Goal: Transaction & Acquisition: Subscribe to service/newsletter

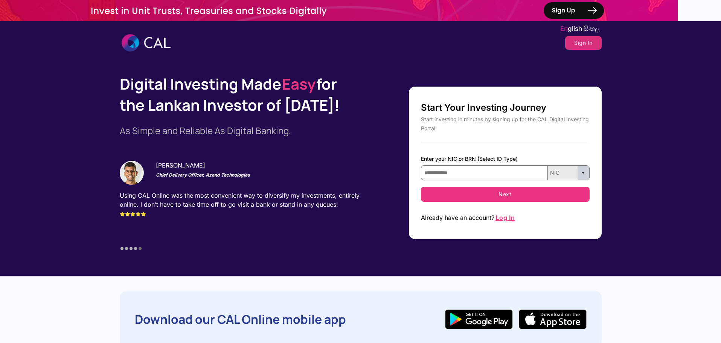
click at [581, 174] on span "Select" at bounding box center [583, 173] width 14 height 14
type input "**********"
click at [582, 172] on span "Select" at bounding box center [583, 173] width 14 height 14
click at [512, 194] on button "Next" at bounding box center [505, 194] width 169 height 15
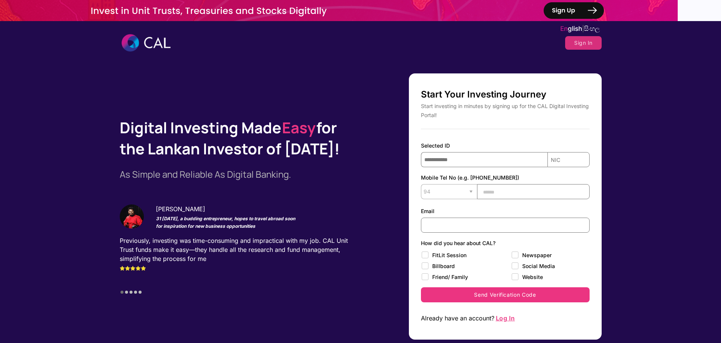
click at [498, 190] on input "text" at bounding box center [533, 191] width 113 height 15
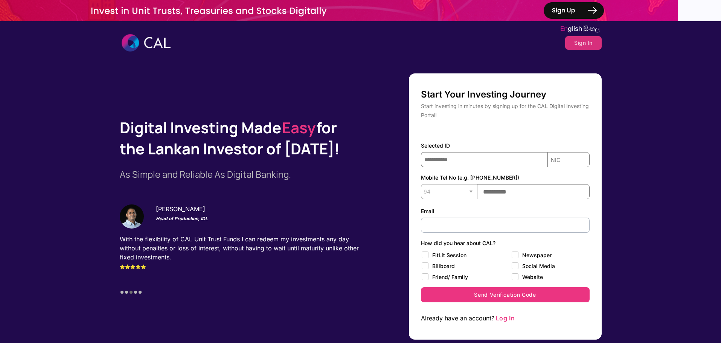
type input "**********"
click at [489, 226] on input "text" at bounding box center [505, 225] width 169 height 15
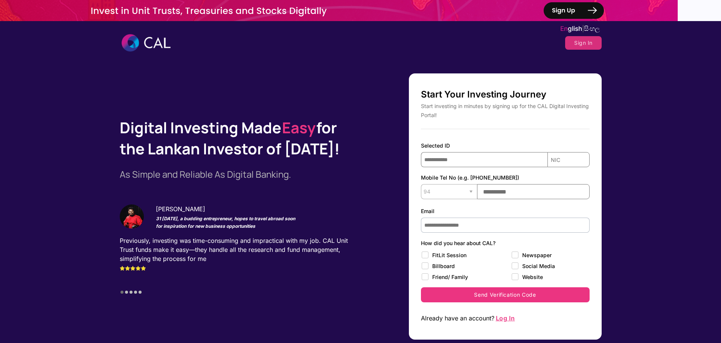
click at [479, 227] on input "**********" at bounding box center [505, 225] width 169 height 15
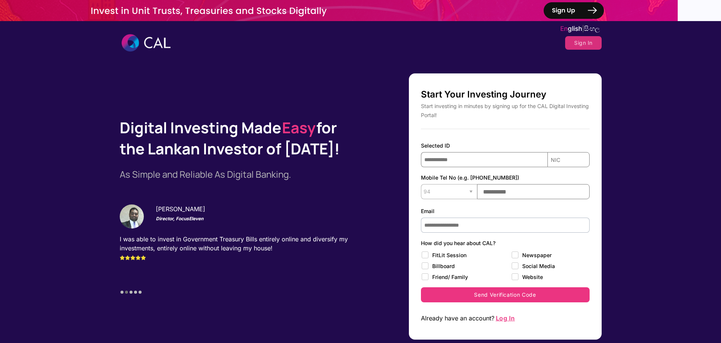
click at [453, 225] on input "**********" at bounding box center [505, 225] width 169 height 15
click at [479, 225] on input "**********" at bounding box center [505, 225] width 169 height 15
type input "**********"
click at [463, 278] on label "Friend/ Family" at bounding box center [454, 277] width 67 height 9
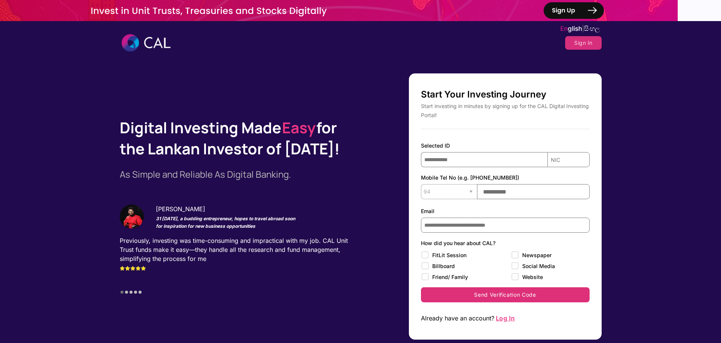
click at [508, 297] on button "Send Verification Code" at bounding box center [505, 294] width 169 height 15
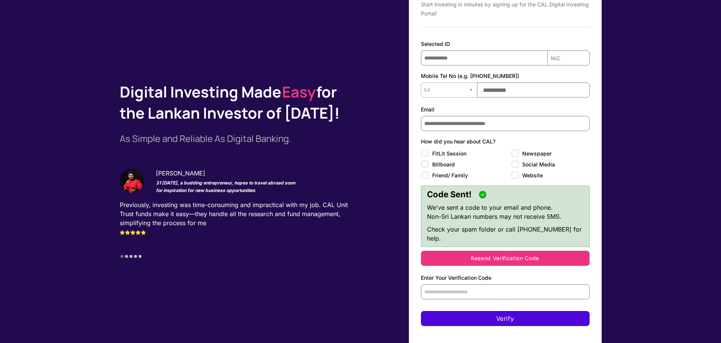
scroll to position [113, 0]
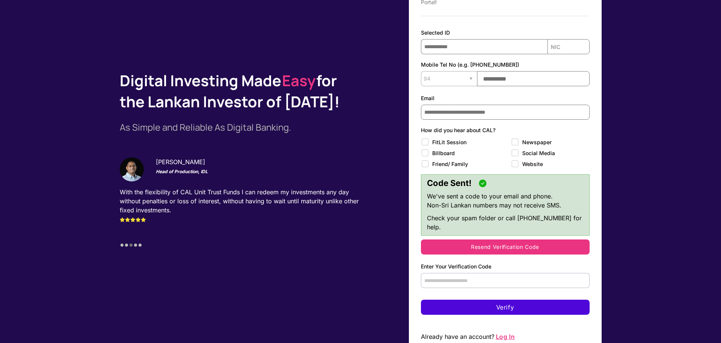
click at [491, 273] on input "text" at bounding box center [505, 280] width 169 height 15
paste input "****"
type input "****"
click at [507, 300] on button "Verify" at bounding box center [505, 307] width 169 height 15
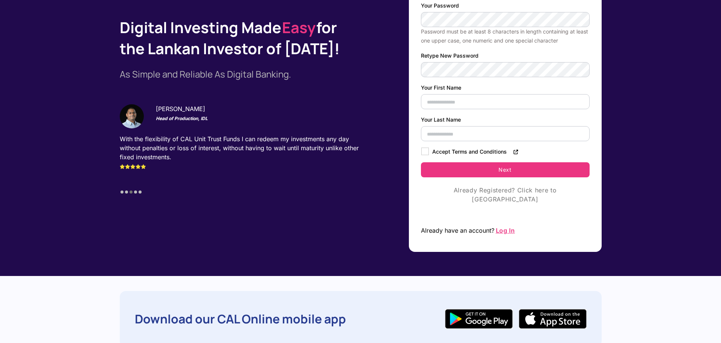
scroll to position [0, 0]
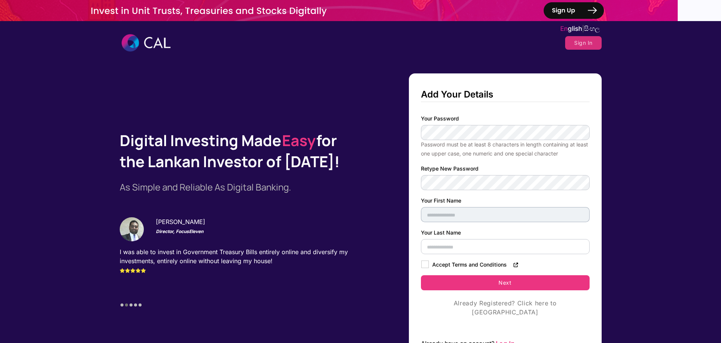
click at [469, 215] on input "text" at bounding box center [505, 214] width 169 height 15
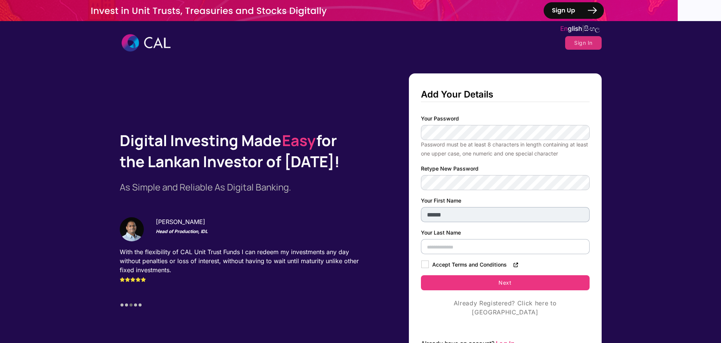
type input "******"
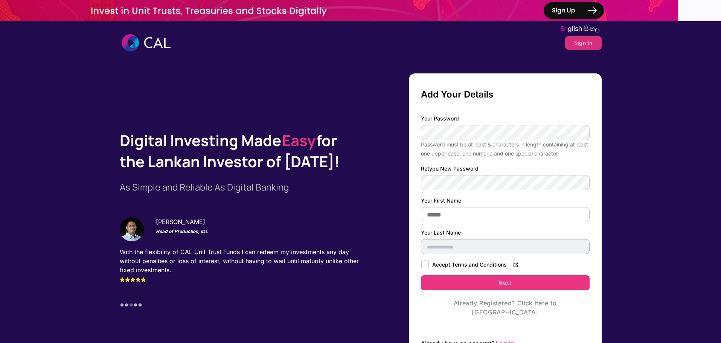
click at [439, 248] on input "text" at bounding box center [505, 246] width 169 height 15
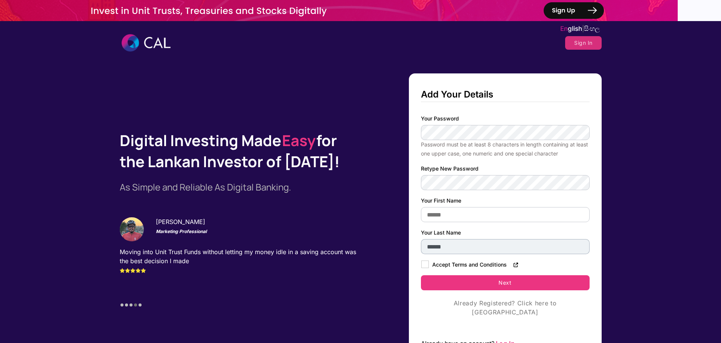
type input "******"
click at [513, 264] on span at bounding box center [516, 264] width 6 height 6
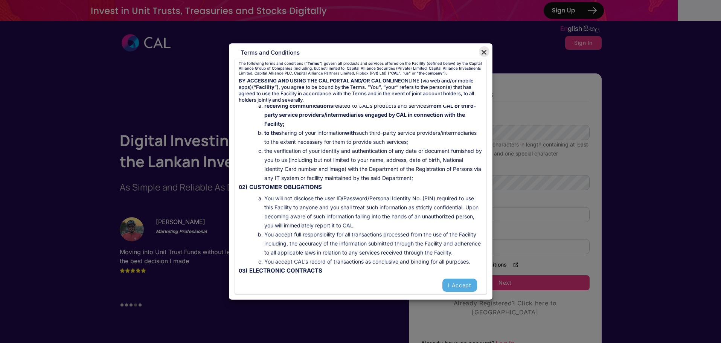
scroll to position [75, 0]
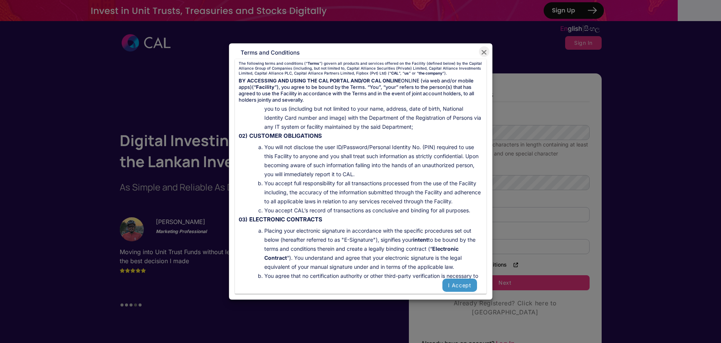
click at [466, 284] on button "I Accept" at bounding box center [459, 285] width 34 height 13
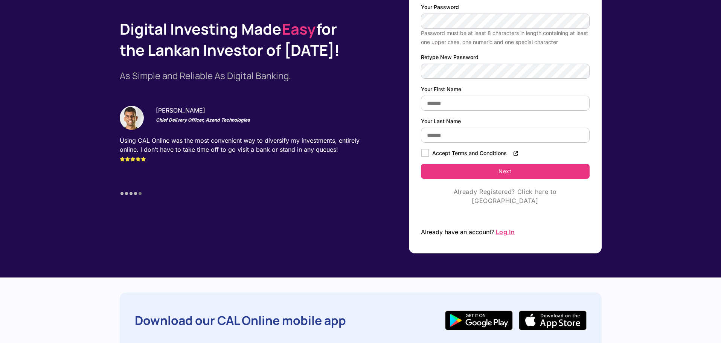
scroll to position [113, 0]
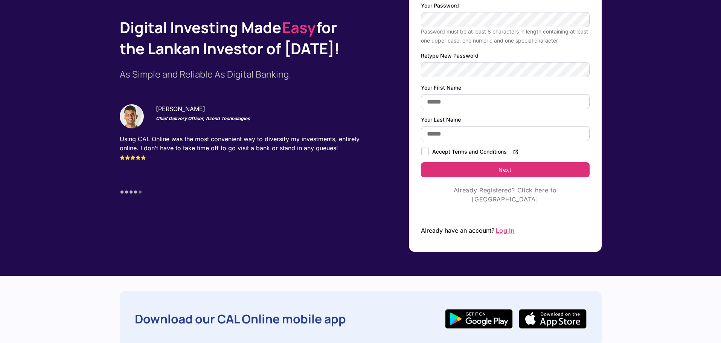
click at [514, 167] on button "Next" at bounding box center [505, 169] width 169 height 15
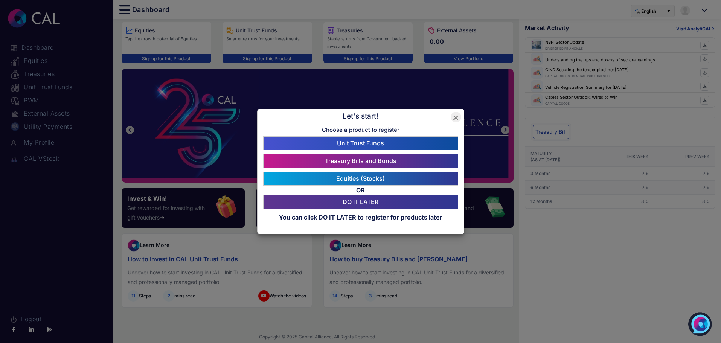
click at [385, 145] on link "Unit Trust Funds" at bounding box center [360, 143] width 190 height 9
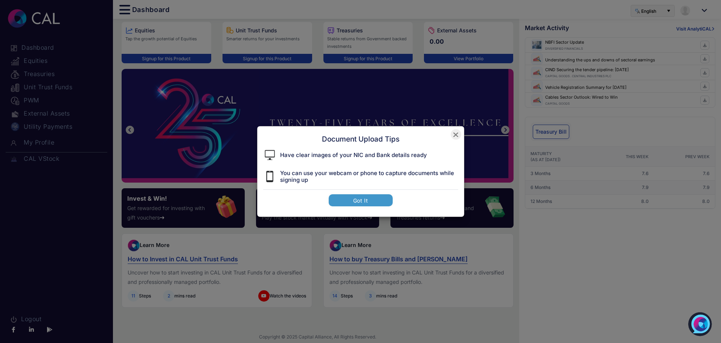
click at [377, 199] on button "Got It" at bounding box center [361, 200] width 64 height 12
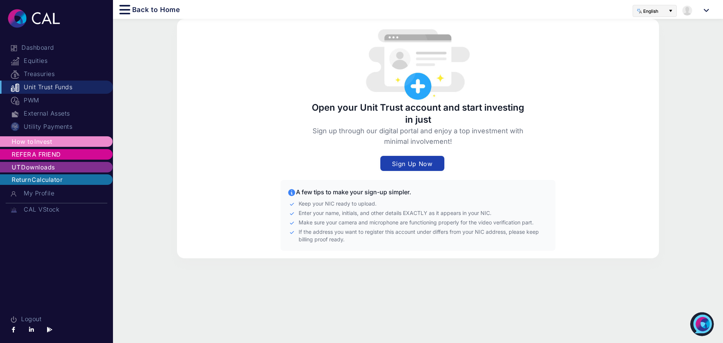
click at [407, 164] on button "Sign Up Now" at bounding box center [412, 163] width 64 height 15
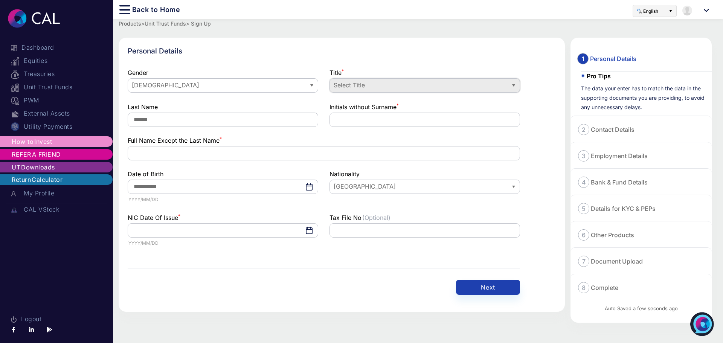
click at [486, 87] on span "Select Title" at bounding box center [419, 85] width 172 height 9
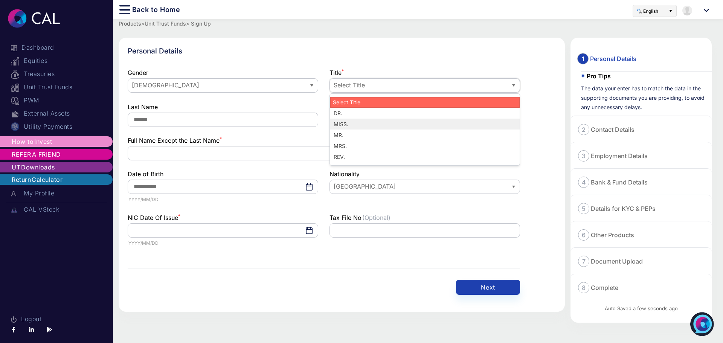
click at [458, 126] on li "MISS." at bounding box center [425, 124] width 190 height 11
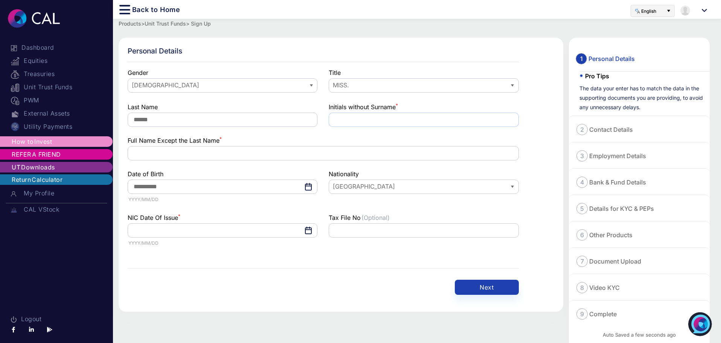
click at [423, 121] on input "text" at bounding box center [424, 120] width 190 height 14
type input "**"
click at [157, 153] on input "text" at bounding box center [323, 153] width 391 height 14
type input "**********"
click at [223, 226] on input "text" at bounding box center [223, 230] width 190 height 14
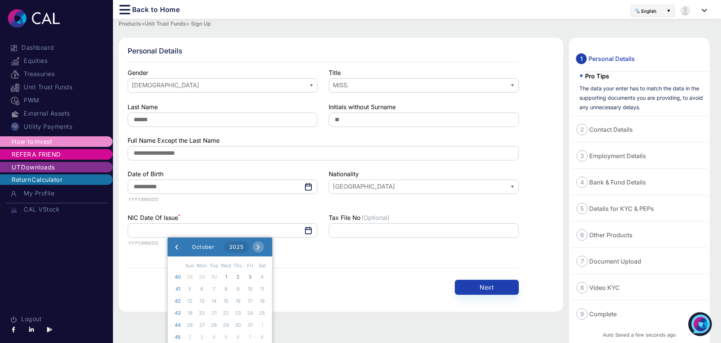
click at [244, 248] on span "2025" at bounding box center [236, 247] width 16 height 6
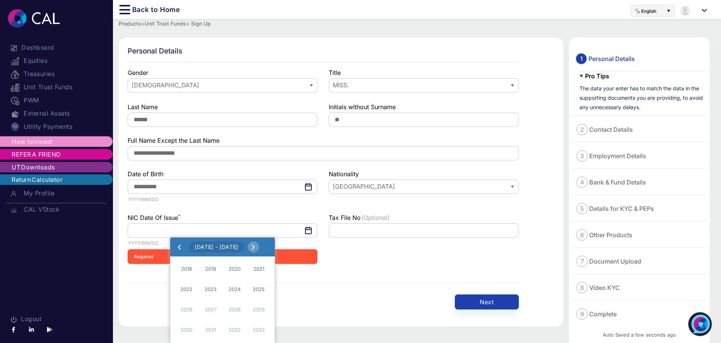
click at [215, 246] on span "[DATE] - [DATE]" at bounding box center [216, 247] width 45 height 6
click at [185, 269] on span "2018" at bounding box center [186, 268] width 17 height 17
click at [225, 306] on span "August" at bounding box center [218, 310] width 34 height 14
click at [229, 326] on span "29" at bounding box center [228, 325] width 12 height 12
type input "**********"
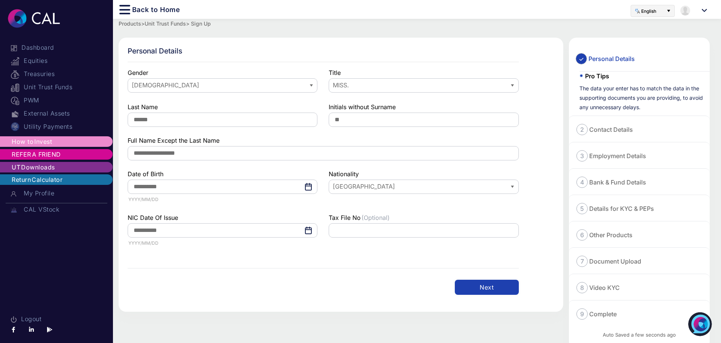
click at [478, 289] on button "Next" at bounding box center [487, 287] width 64 height 15
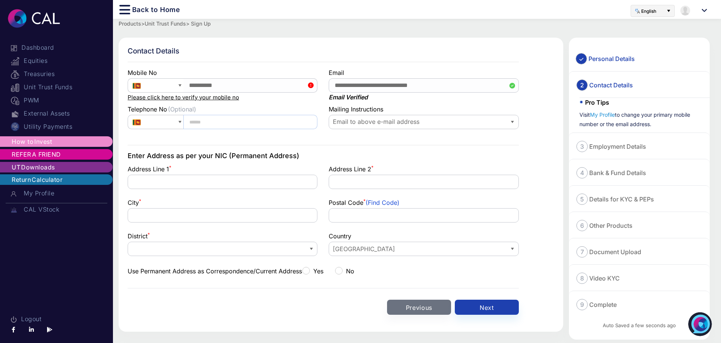
click at [207, 123] on input "text" at bounding box center [250, 122] width 134 height 14
type input "**********"
click at [381, 124] on span "Email to above e-mail address" at bounding box center [418, 121] width 172 height 9
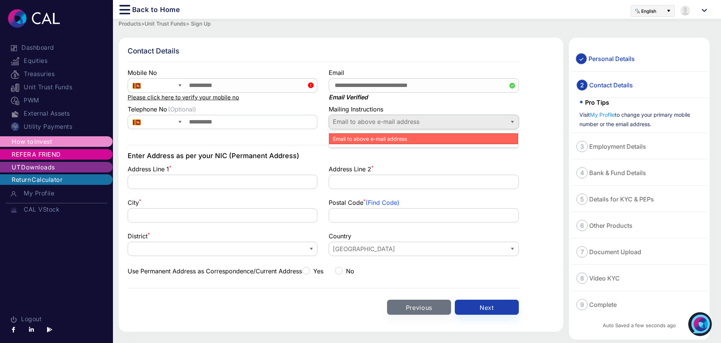
click at [381, 124] on span "Email to above e-mail address" at bounding box center [418, 121] width 172 height 9
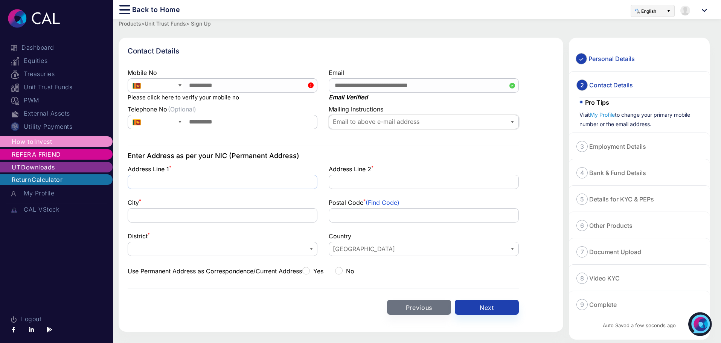
click at [204, 188] on input "text" at bounding box center [223, 182] width 190 height 14
click at [352, 184] on input "text" at bounding box center [424, 182] width 190 height 14
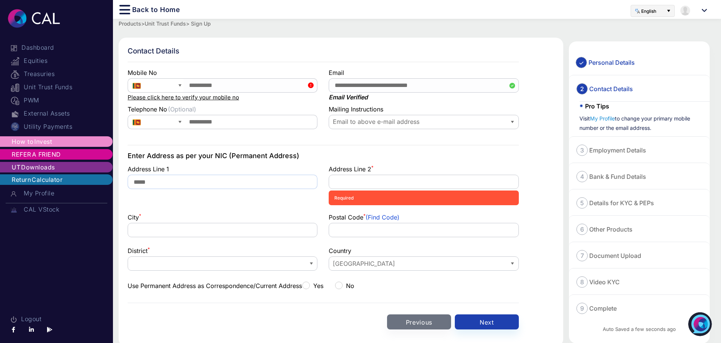
click at [188, 184] on input "*****" at bounding box center [223, 182] width 190 height 14
type input "**********"
click at [400, 183] on input "text" at bounding box center [424, 182] width 190 height 14
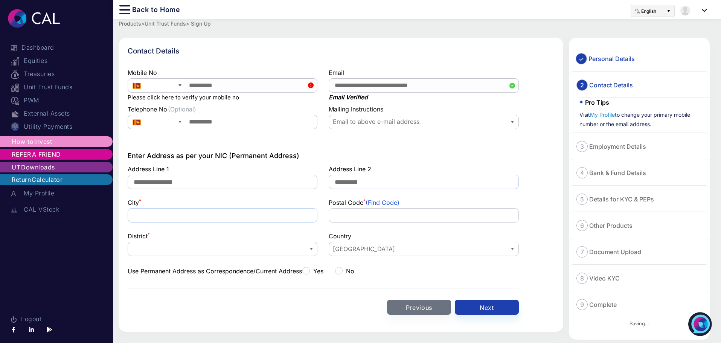
type input "*********"
click at [247, 218] on input "text" at bounding box center [223, 215] width 190 height 14
type input "**********"
click at [355, 219] on input "text" at bounding box center [424, 215] width 190 height 14
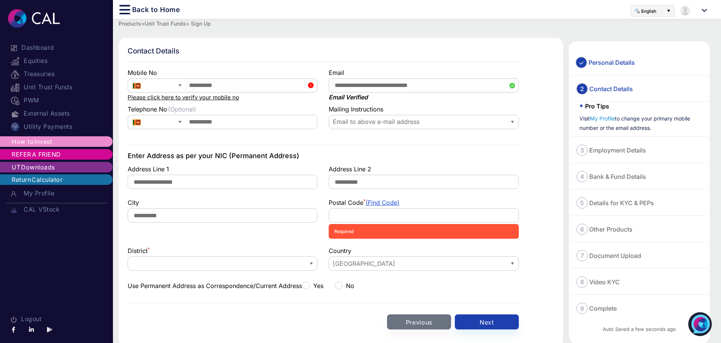
click at [383, 202] on link "(Find Code)" at bounding box center [382, 203] width 34 height 8
click at [367, 212] on input "text" at bounding box center [424, 215] width 190 height 14
paste input "*****"
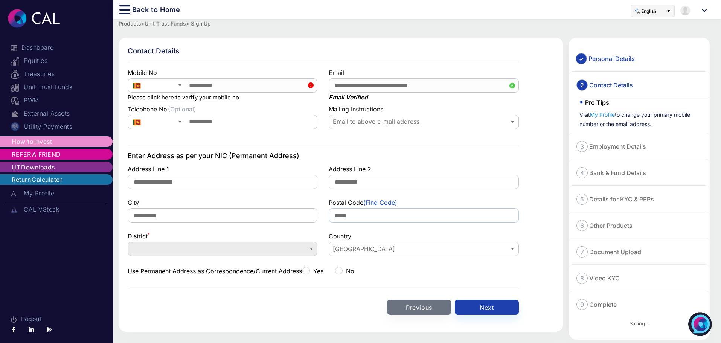
type input "*****"
click at [285, 250] on span at bounding box center [217, 249] width 172 height 9
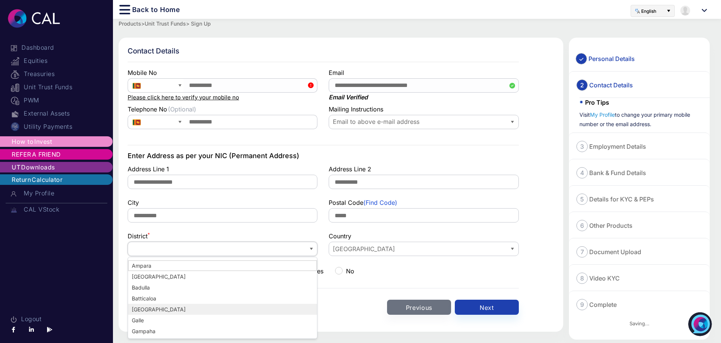
click at [193, 311] on li "[GEOGRAPHIC_DATA]" at bounding box center [222, 309] width 189 height 11
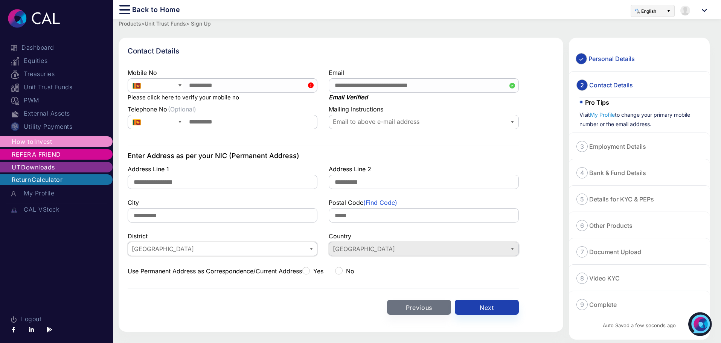
click at [399, 249] on span "[GEOGRAPHIC_DATA]" at bounding box center [418, 249] width 172 height 9
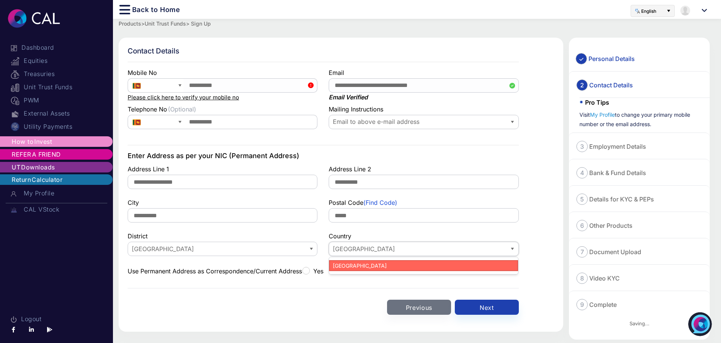
click at [284, 295] on div "Previous Next" at bounding box center [323, 307] width 391 height 38
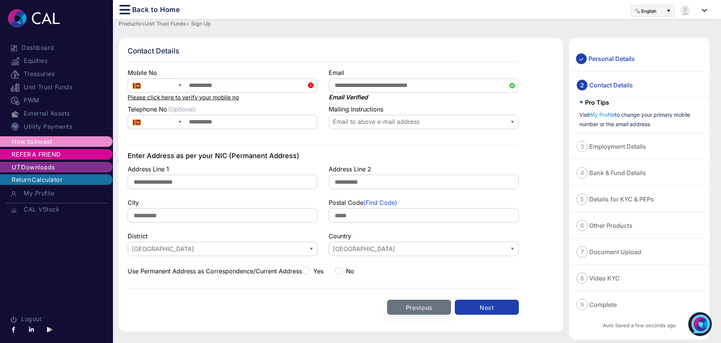
click at [478, 306] on button "Next" at bounding box center [487, 307] width 64 height 15
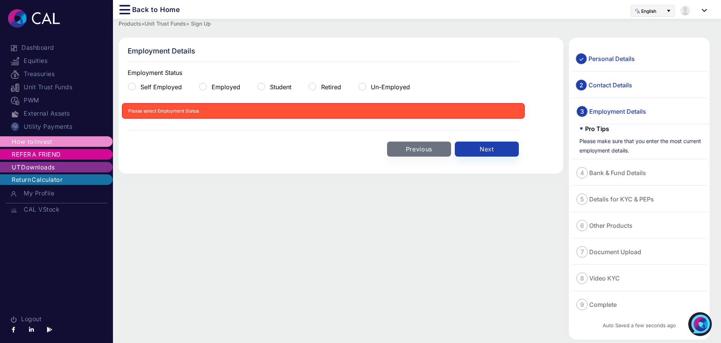
click at [276, 88] on label "Student" at bounding box center [279, 87] width 23 height 8
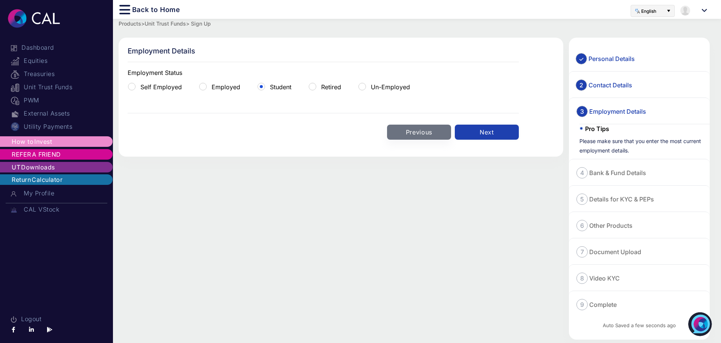
click at [484, 135] on button "Next" at bounding box center [487, 132] width 64 height 15
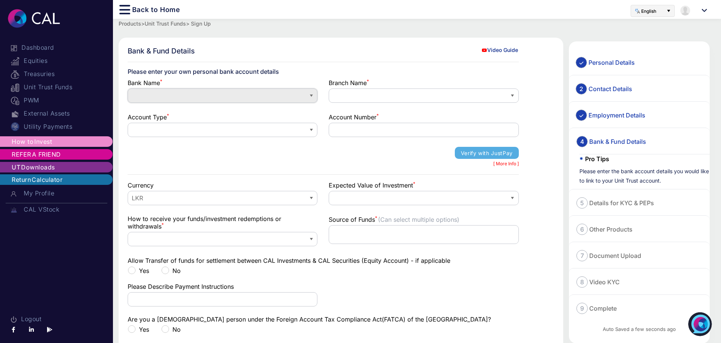
click at [209, 94] on span at bounding box center [217, 95] width 172 height 9
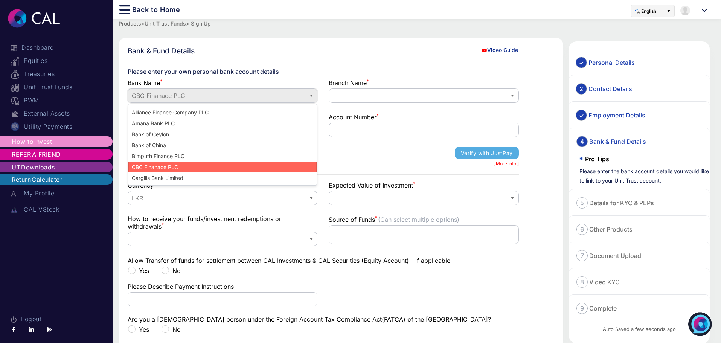
scroll to position [56, 0]
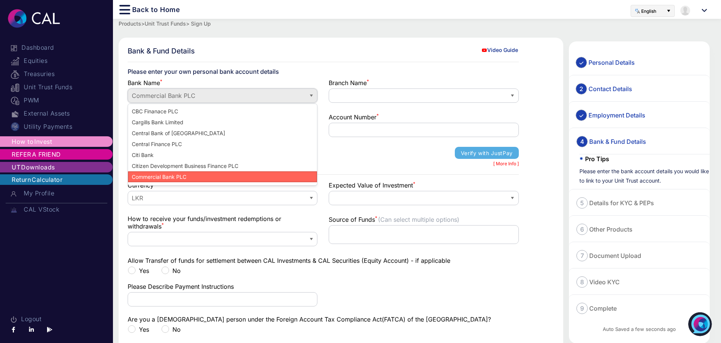
click at [208, 94] on span "Commercial Bank PLC" at bounding box center [217, 95] width 172 height 9
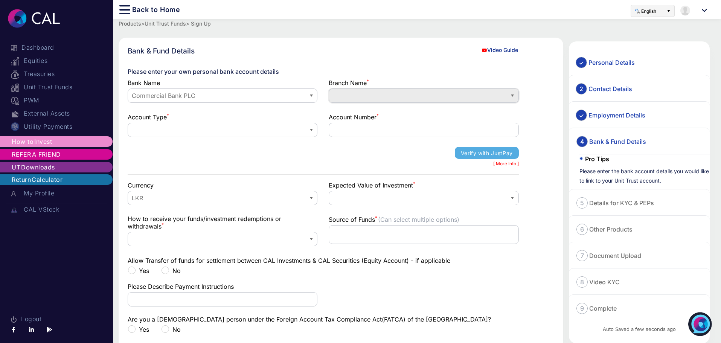
click at [359, 99] on span at bounding box center [418, 95] width 172 height 9
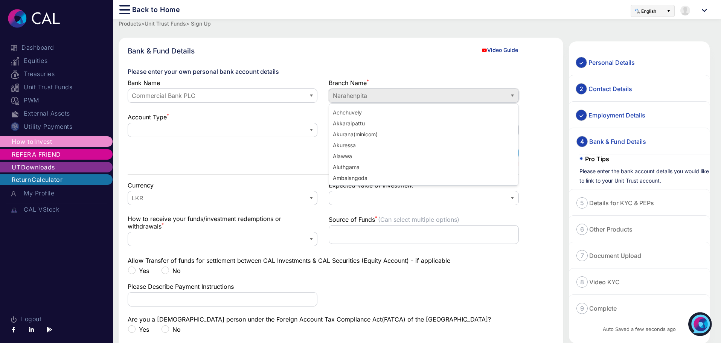
scroll to position [1933, 0]
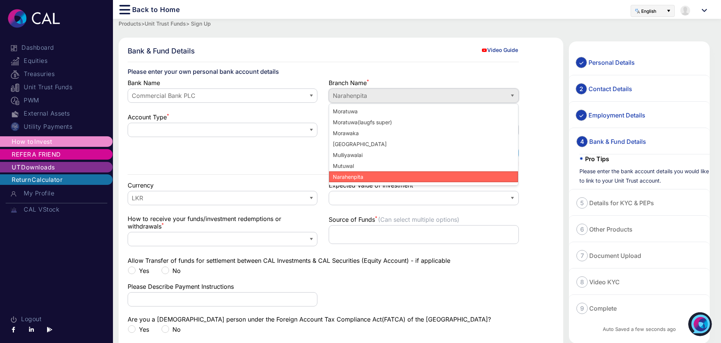
click at [365, 90] on span "Narahenpita" at bounding box center [418, 96] width 178 height 14
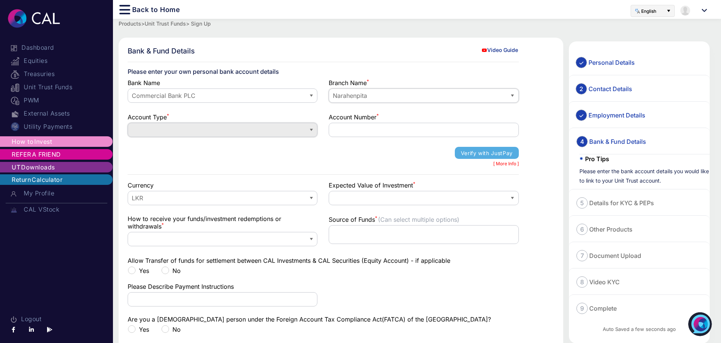
click at [246, 132] on span at bounding box center [217, 130] width 172 height 9
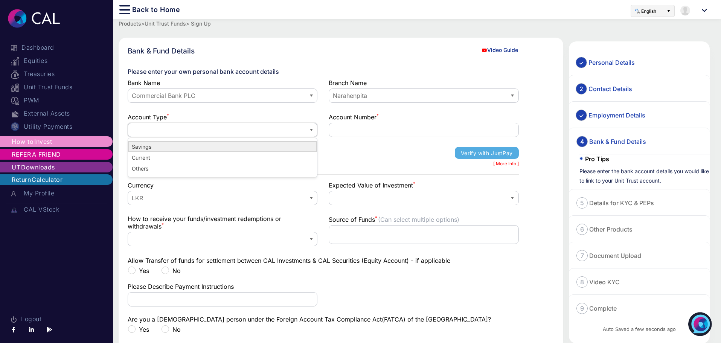
click at [225, 146] on li "Savings" at bounding box center [222, 146] width 189 height 11
click at [388, 130] on input "text" at bounding box center [424, 130] width 190 height 14
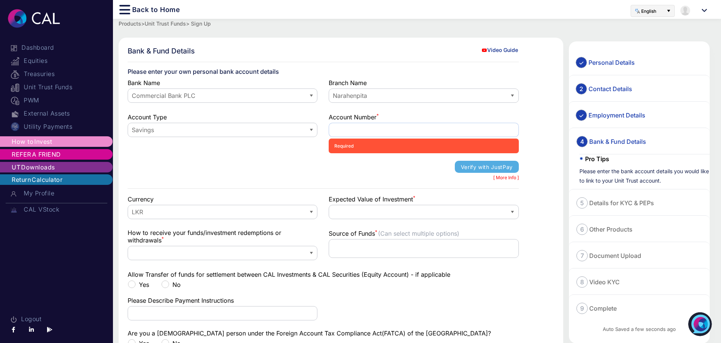
click at [376, 128] on input "text" at bounding box center [424, 130] width 190 height 14
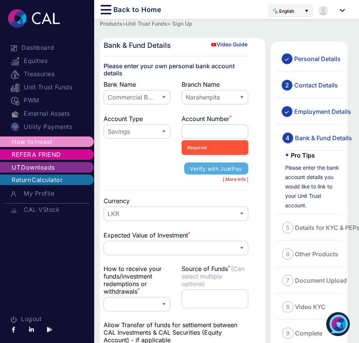
click at [217, 133] on input "text" at bounding box center [214, 131] width 67 height 14
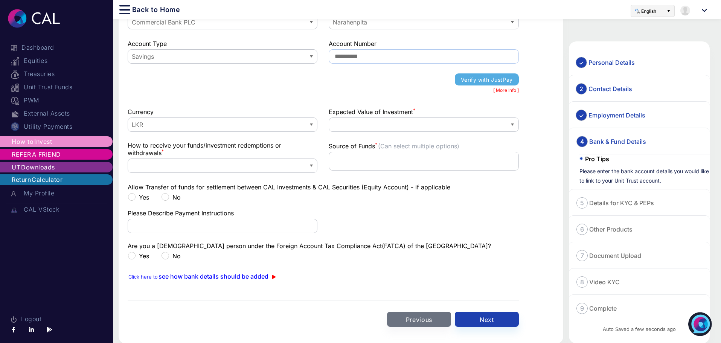
scroll to position [75, 0]
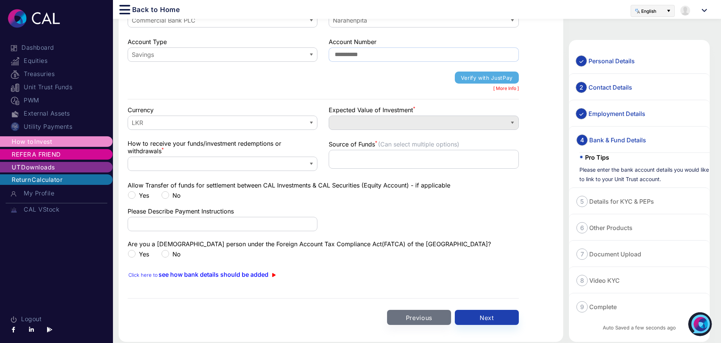
type input "**********"
click at [357, 120] on span at bounding box center [418, 123] width 172 height 9
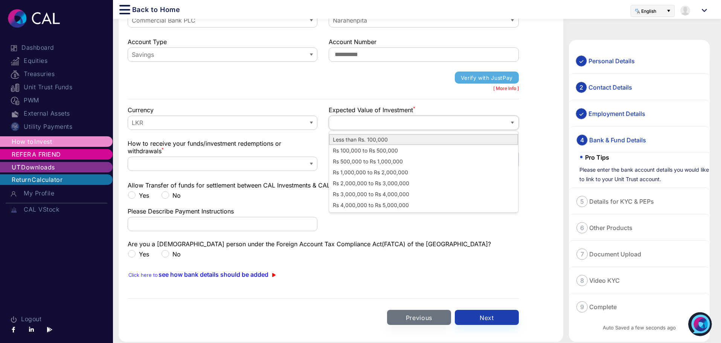
click at [369, 140] on span "Less than Rs. 100,000" at bounding box center [360, 139] width 56 height 8
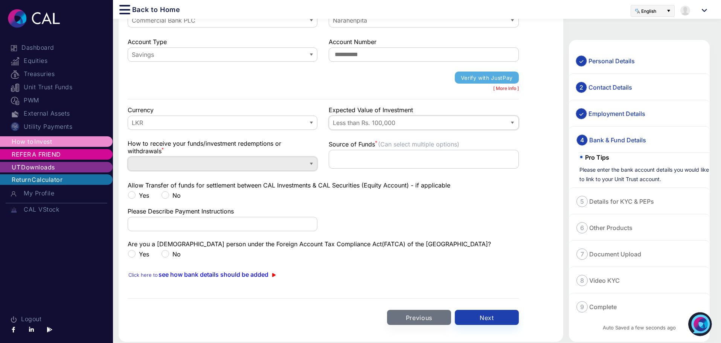
click at [305, 163] on span at bounding box center [217, 164] width 178 height 14
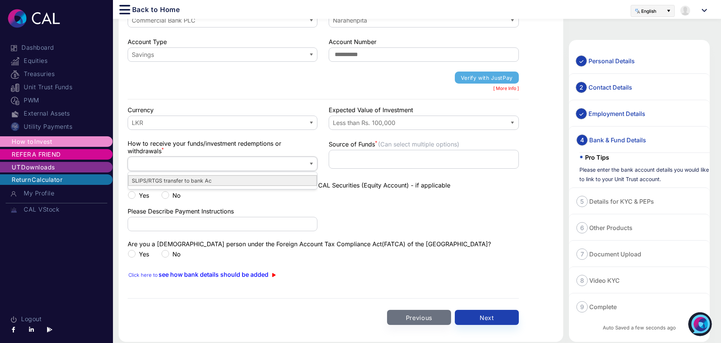
click at [236, 182] on Ac "SLIPS/RTGS transfer to bank Ac" at bounding box center [222, 180] width 189 height 11
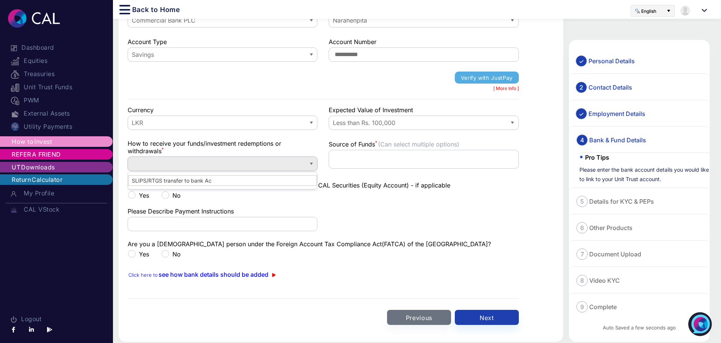
scroll to position [53, 0]
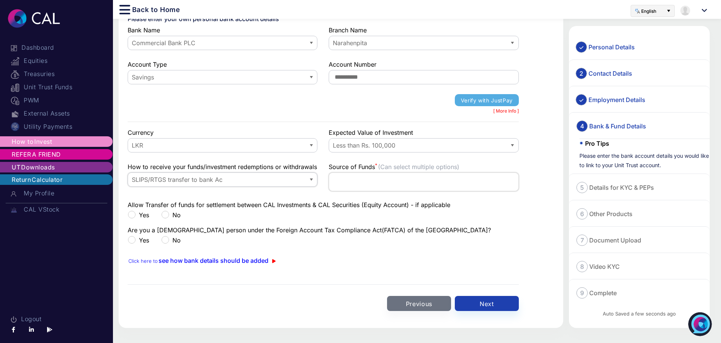
click at [365, 184] on input at bounding box center [423, 181] width 189 height 12
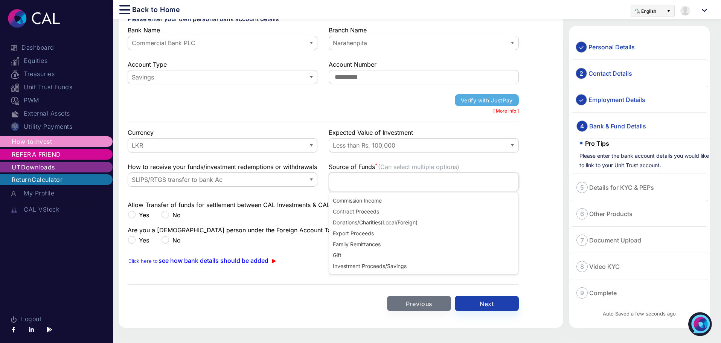
scroll to position [0, 0]
click at [397, 267] on span "Investment Proceeds/Savings" at bounding box center [369, 266] width 75 height 8
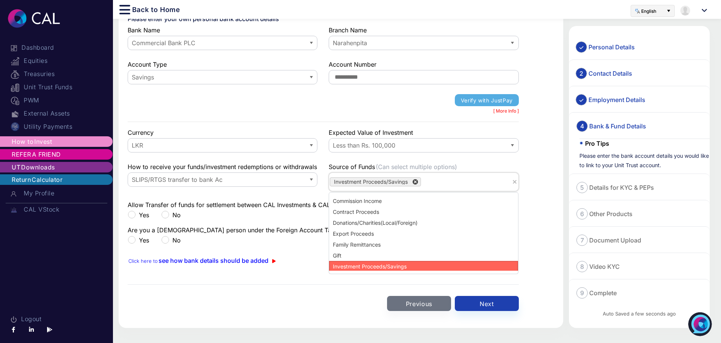
click at [488, 183] on input at bounding box center [465, 181] width 88 height 12
click at [417, 201] on Income "Commission Income" at bounding box center [423, 199] width 189 height 11
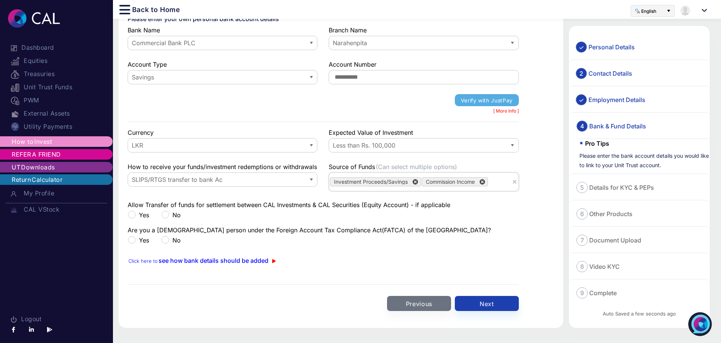
click at [167, 241] on label "No" at bounding box center [171, 240] width 20 height 8
click at [131, 216] on label "Yes" at bounding box center [138, 215] width 21 height 8
click at [167, 215] on label "No" at bounding box center [171, 215] width 20 height 8
click at [502, 306] on button "Next" at bounding box center [487, 303] width 64 height 15
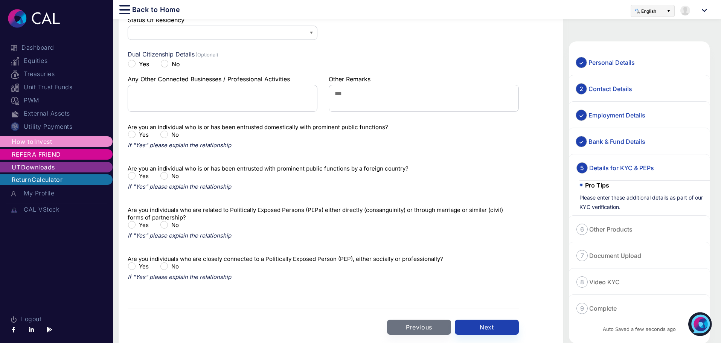
scroll to position [0, 0]
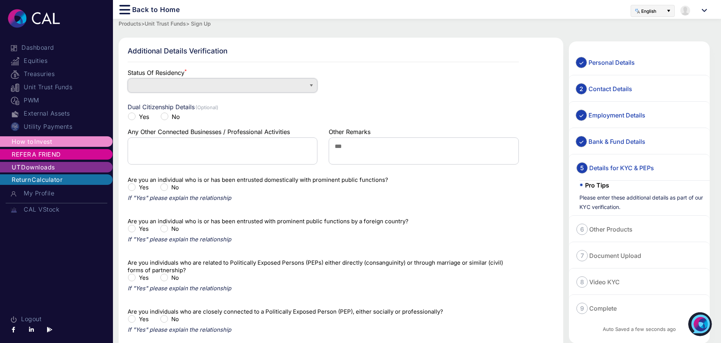
click at [187, 88] on span at bounding box center [217, 85] width 172 height 9
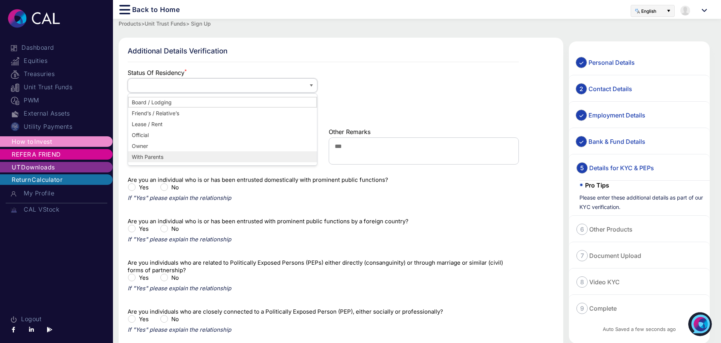
click at [173, 159] on Parents "With Parents" at bounding box center [222, 156] width 189 height 11
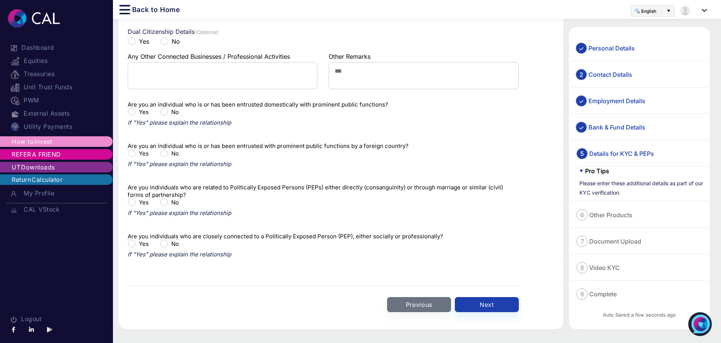
scroll to position [76, 0]
click at [476, 302] on button "Next" at bounding box center [487, 303] width 64 height 15
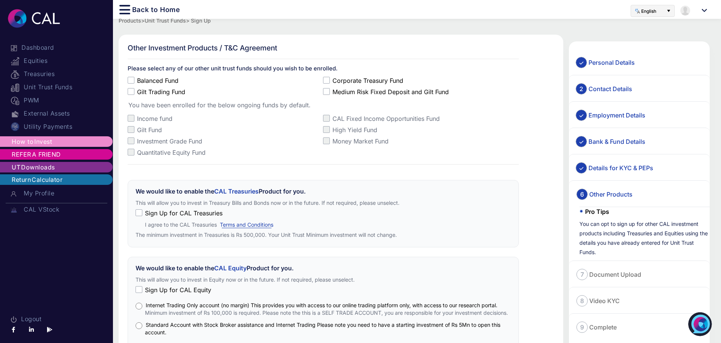
scroll to position [0, 0]
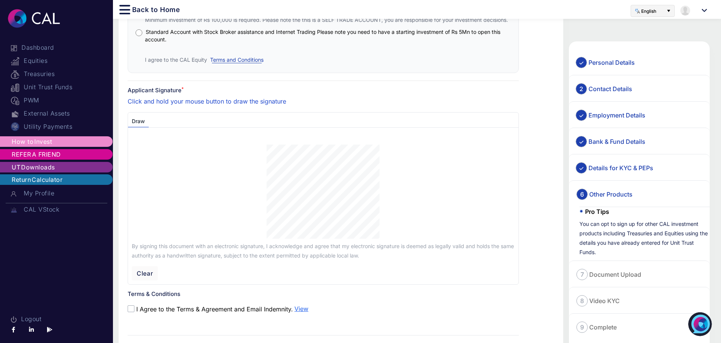
scroll to position [301, 0]
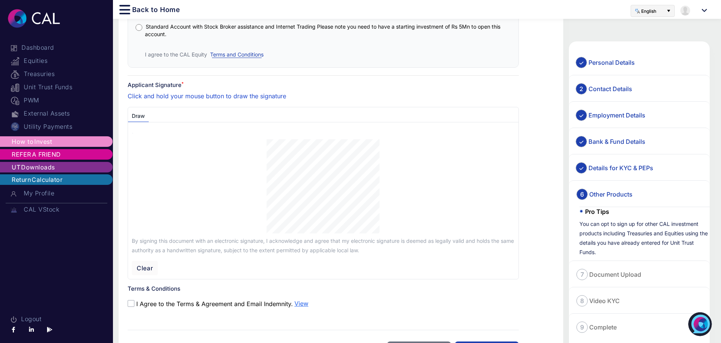
click at [380, 193] on div at bounding box center [323, 187] width 383 height 97
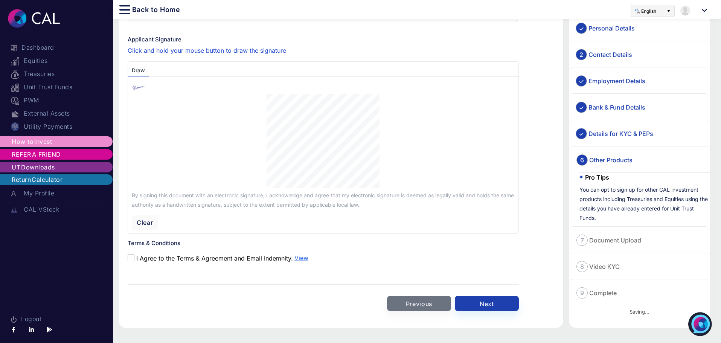
scroll to position [354, 0]
click at [130, 257] on span at bounding box center [131, 257] width 7 height 7
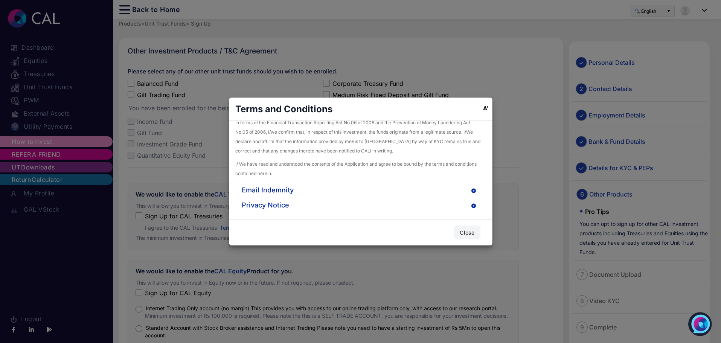
scroll to position [798, 0]
click at [470, 233] on button "Close" at bounding box center [467, 232] width 26 height 14
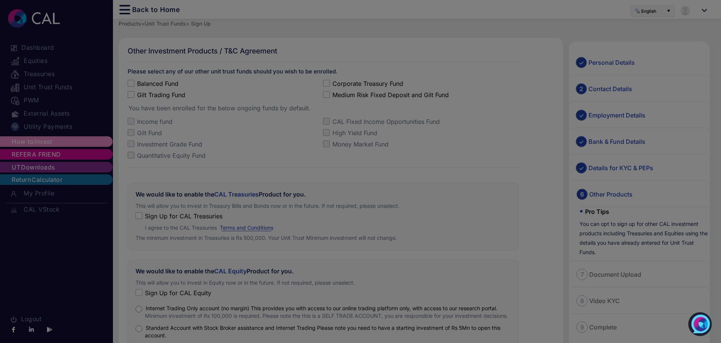
scroll to position [354, 0]
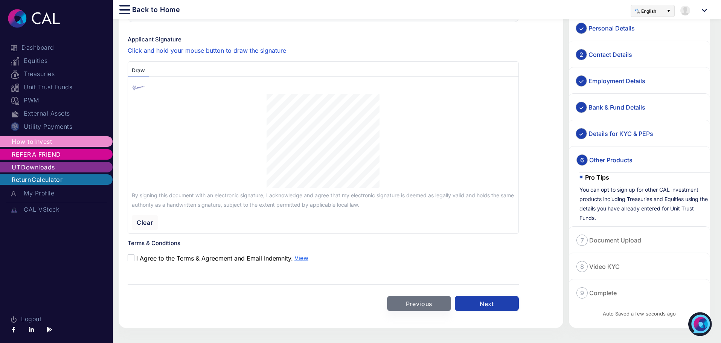
click at [497, 306] on button "Next" at bounding box center [487, 303] width 64 height 15
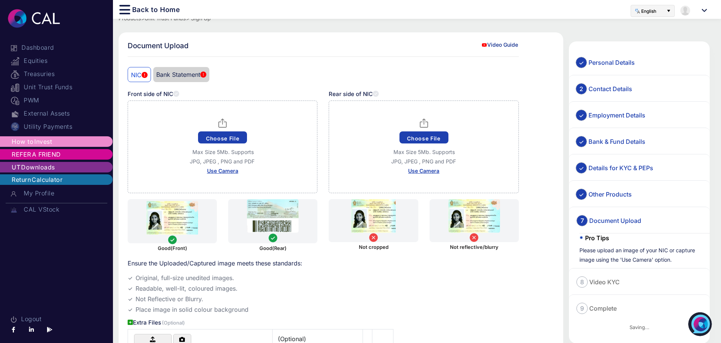
scroll to position [0, 0]
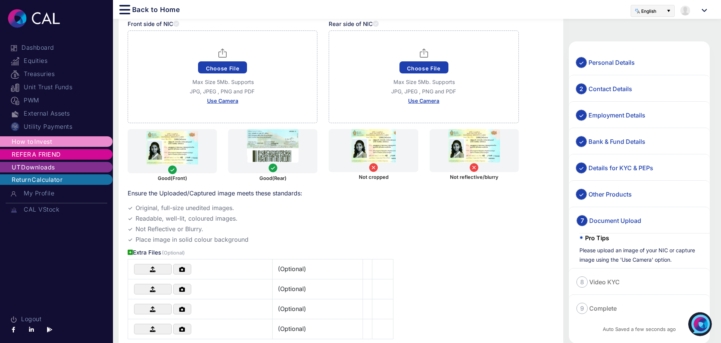
scroll to position [38, 0]
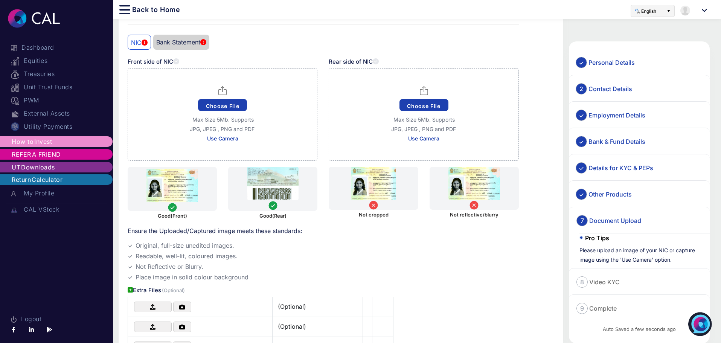
click at [233, 106] on button "Choose File" at bounding box center [222, 105] width 49 height 12
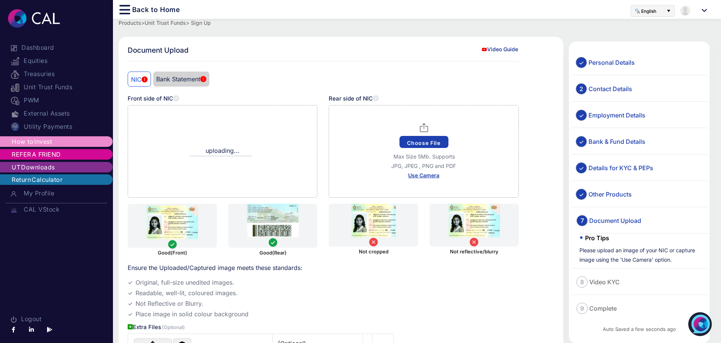
scroll to position [0, 0]
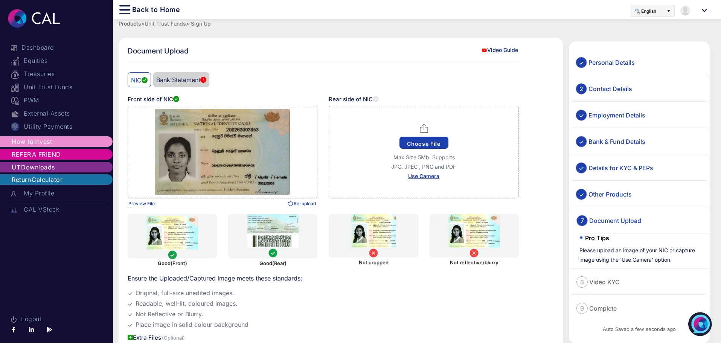
click at [425, 144] on button "Choose File" at bounding box center [423, 143] width 49 height 12
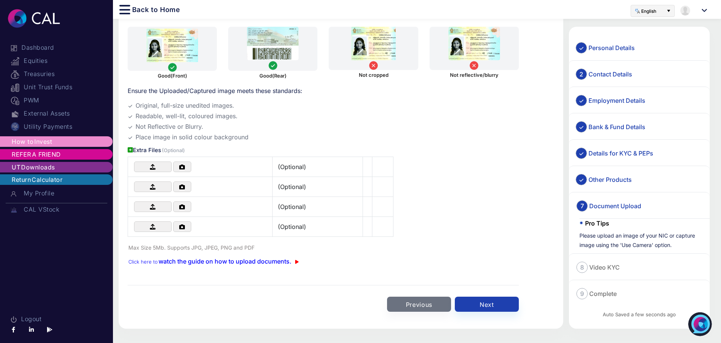
scroll to position [188, 0]
click at [488, 305] on button "Next" at bounding box center [487, 303] width 64 height 15
